Goal: Check status: Check status

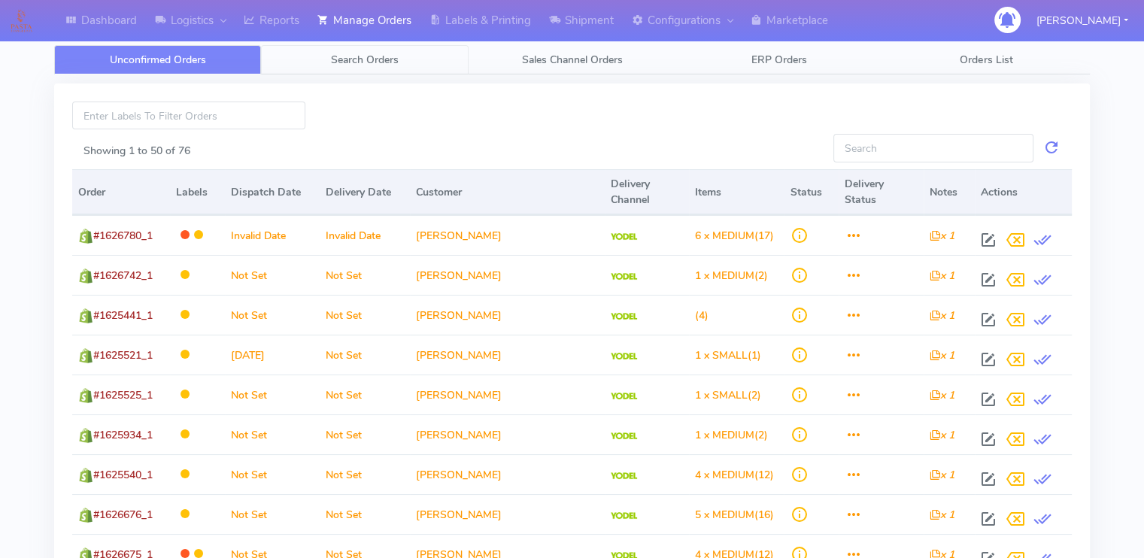
click at [348, 68] on link "Search Orders" at bounding box center [364, 59] width 207 height 29
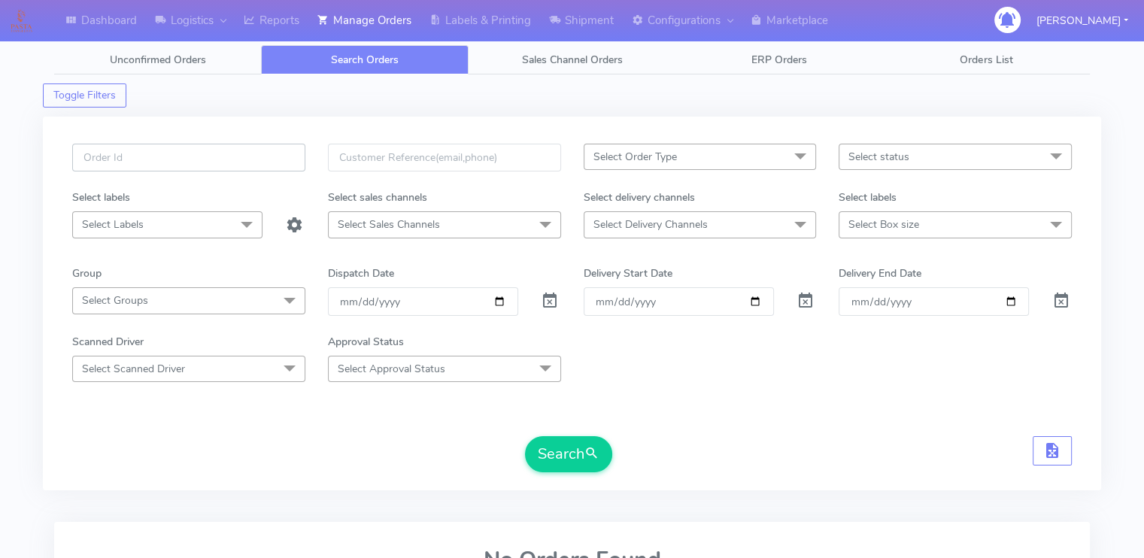
click at [223, 146] on input "text" at bounding box center [188, 158] width 233 height 28
paste input "1629288"
type input "1629288"
click at [547, 302] on span at bounding box center [550, 304] width 18 height 14
click at [331, 469] on div "Search" at bounding box center [572, 454] width 1000 height 36
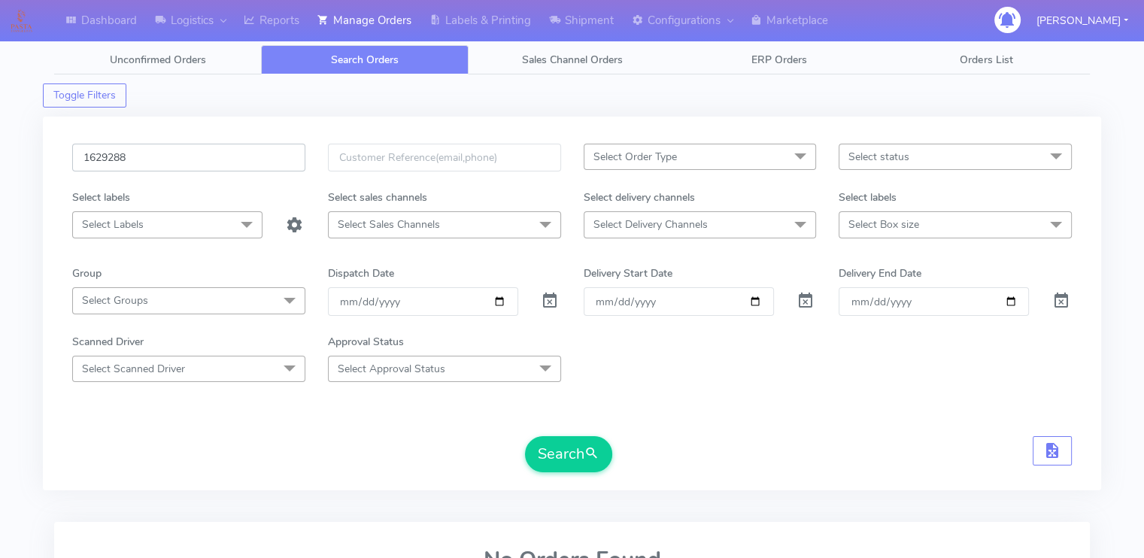
click at [232, 153] on input "1629288" at bounding box center [188, 158] width 233 height 28
type input "1629288"
click at [525, 436] on button "Search" at bounding box center [568, 454] width 87 height 36
click at [282, 451] on div "Search" at bounding box center [572, 454] width 1000 height 36
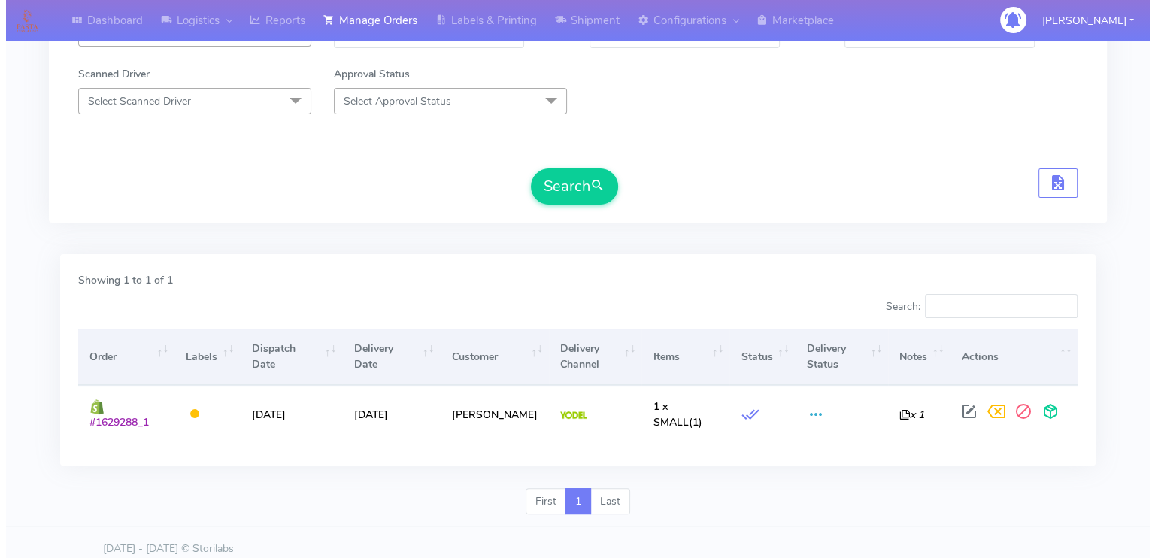
scroll to position [271, 0]
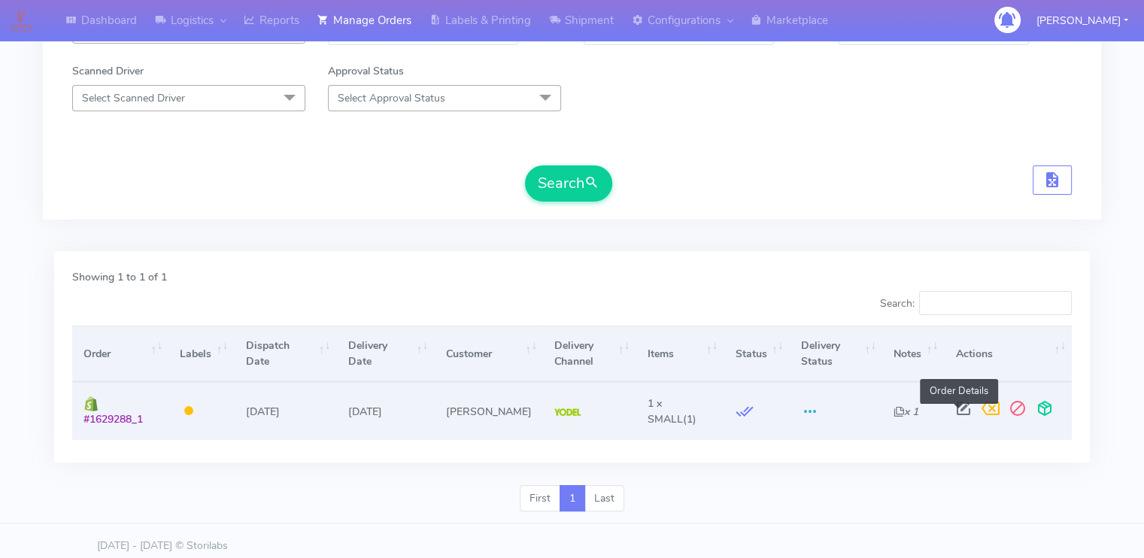
click at [954, 413] on span at bounding box center [963, 412] width 27 height 14
select select "5"
